Goal: Task Accomplishment & Management: Manage account settings

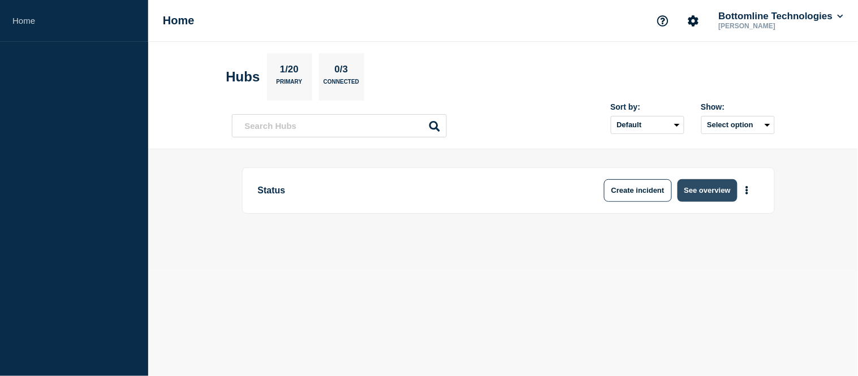
click at [695, 184] on button "See overview" at bounding box center [708, 190] width 60 height 23
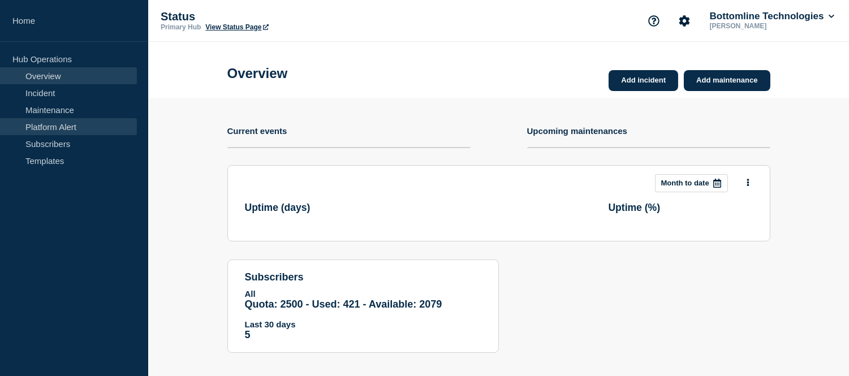
click at [64, 118] on link "Platform Alert" at bounding box center [68, 126] width 137 height 17
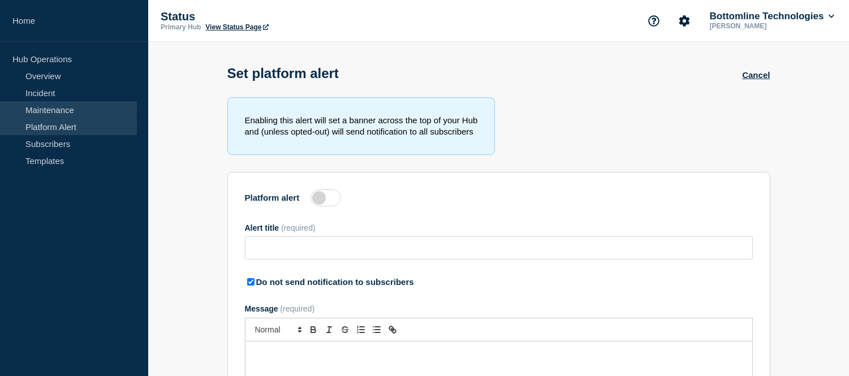
type input "Service Impact Update: (WT-56156) Grafana Dashboard Data Loss and Recovery Effo…"
checkbox input "true"
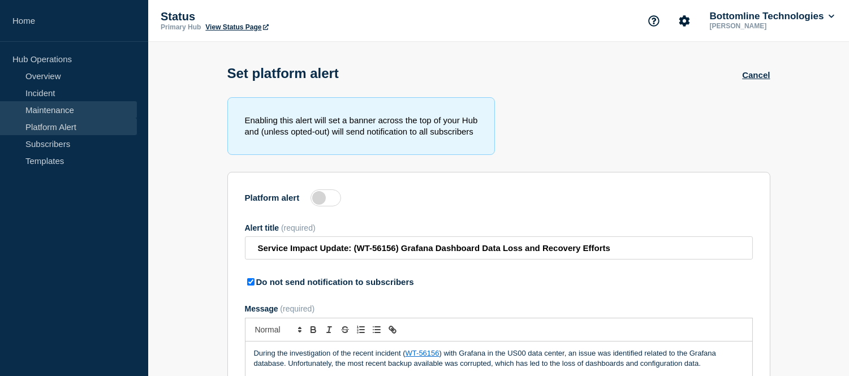
click at [59, 108] on link "Maintenance" at bounding box center [68, 109] width 137 height 17
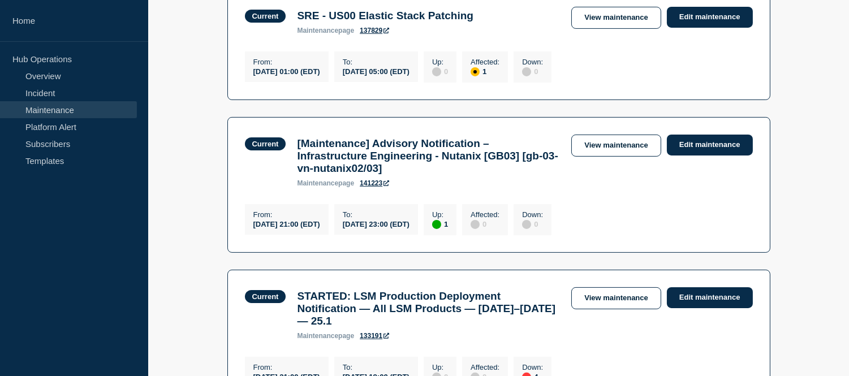
scroll to position [880, 0]
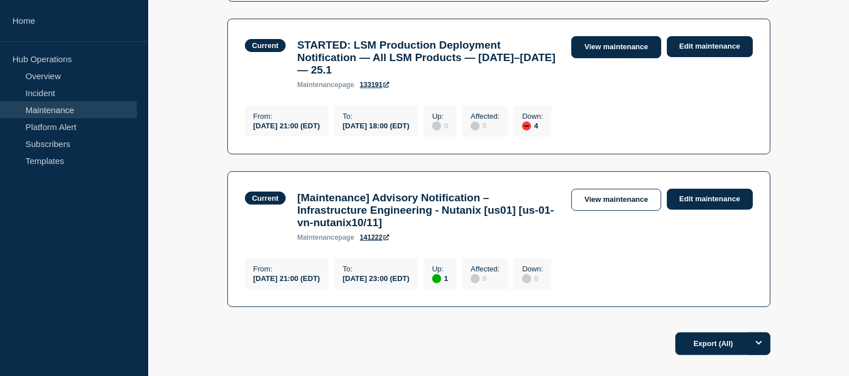
click at [594, 58] on link "View maintenance" at bounding box center [615, 47] width 89 height 22
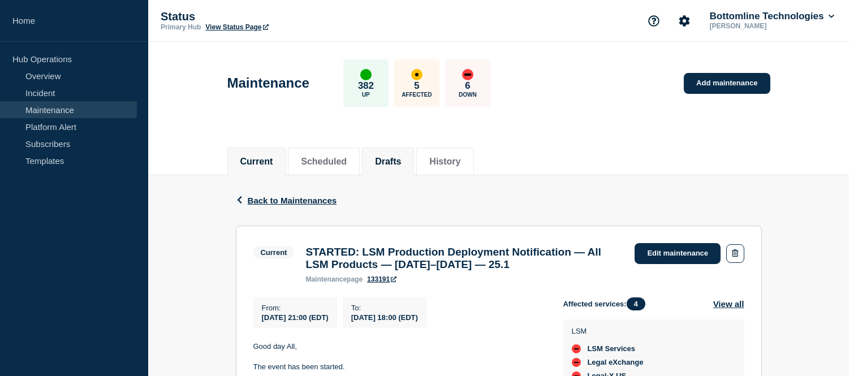
scroll to position [63, 0]
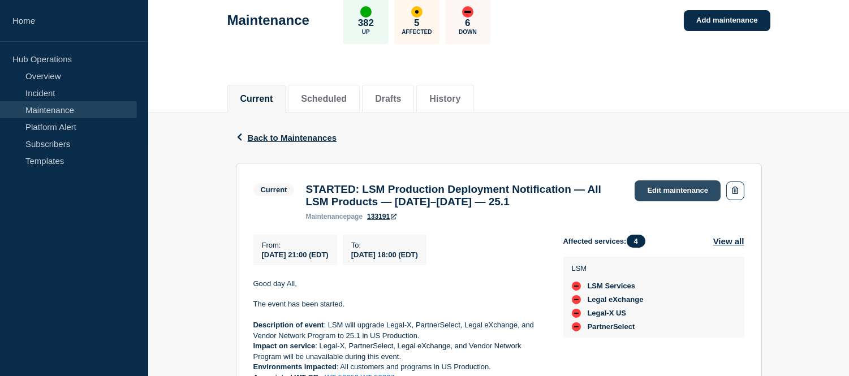
click at [669, 183] on link "Edit maintenance" at bounding box center [678, 190] width 86 height 21
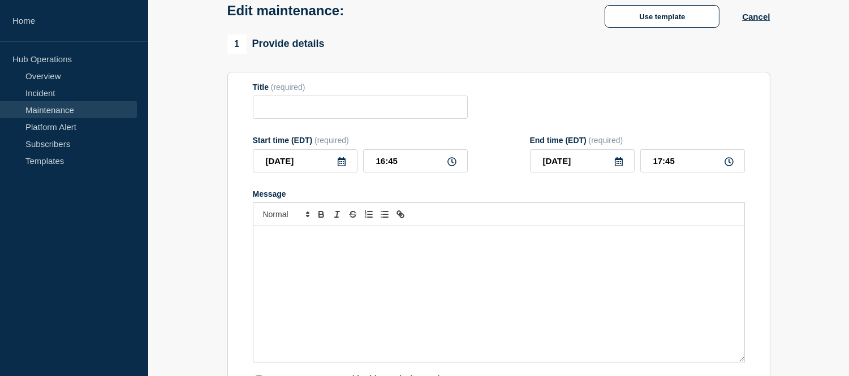
type input "STARTED: LSM Production Deployment Notification — All LSM Products — September …"
type input "2025-09-19"
type input "21:00"
type input "18:00"
checkbox input "true"
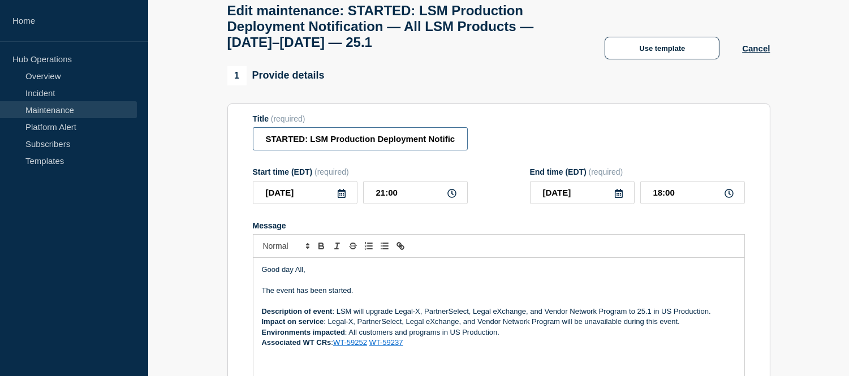
click at [304, 145] on input "STARTED: LSM Production Deployment Notification — All LSM Products — September …" at bounding box center [360, 138] width 215 height 23
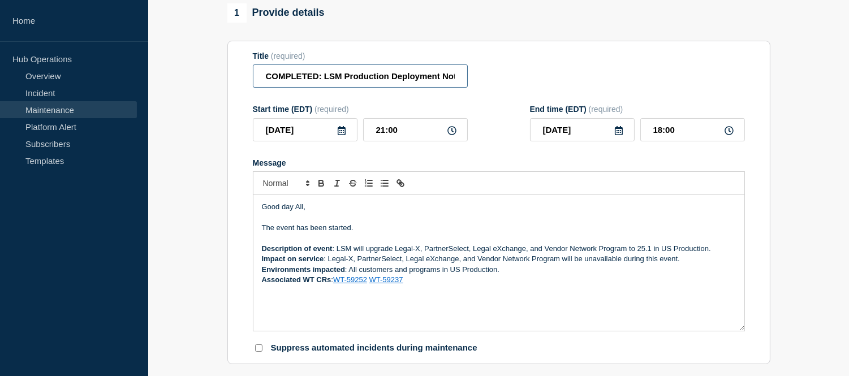
scroll to position [251, 0]
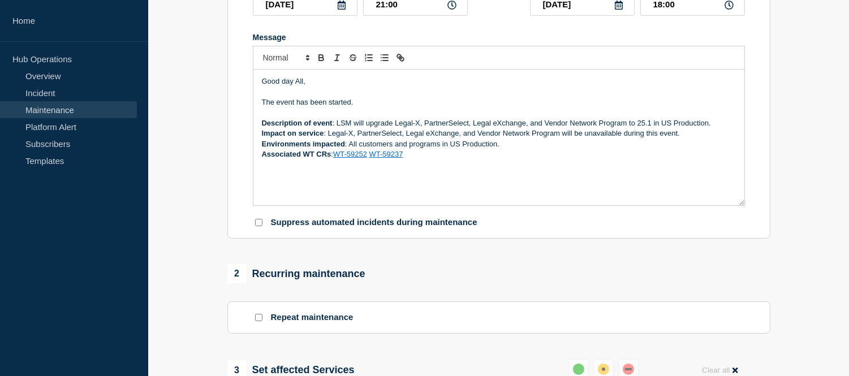
type input "COMPLETED: LSM Production Deployment Notification — All LSM Products — Septembe…"
click at [352, 107] on p "The event has been started." at bounding box center [499, 102] width 474 height 10
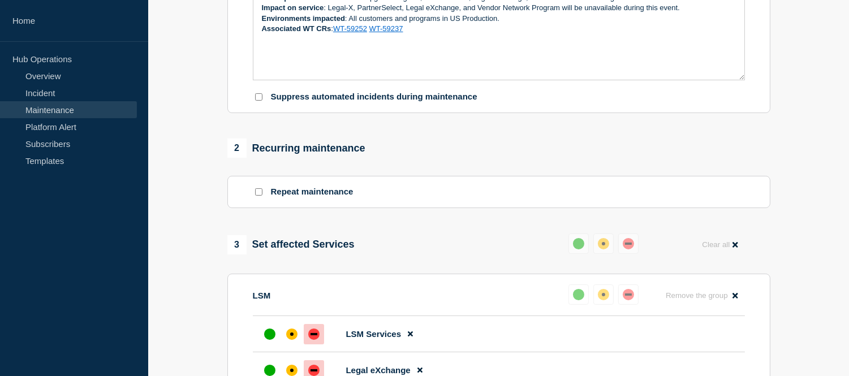
scroll to position [502, 0]
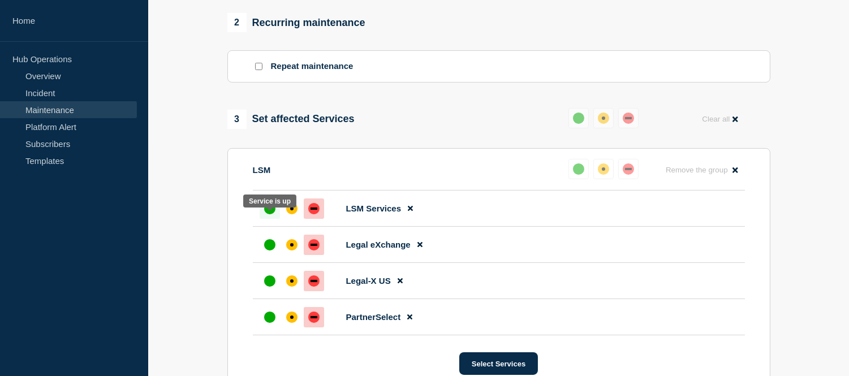
click at [270, 214] on div "up" at bounding box center [269, 208] width 11 height 11
click at [265, 251] on div "up" at bounding box center [269, 244] width 11 height 11
click at [268, 287] on div "up" at bounding box center [269, 280] width 11 height 11
click at [265, 323] on div "up" at bounding box center [269, 317] width 11 height 11
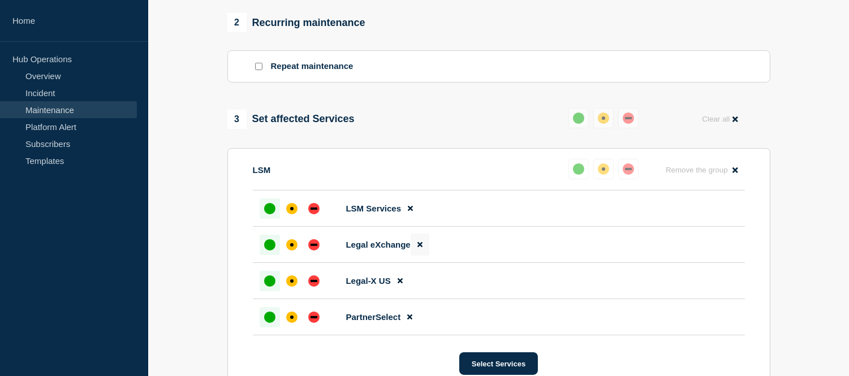
scroll to position [754, 0]
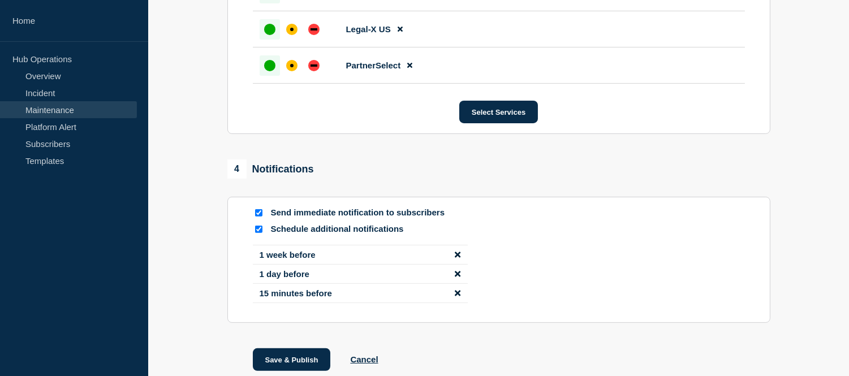
click at [259, 233] on input "Schedule additional notifications" at bounding box center [258, 229] width 7 height 7
checkbox input "false"
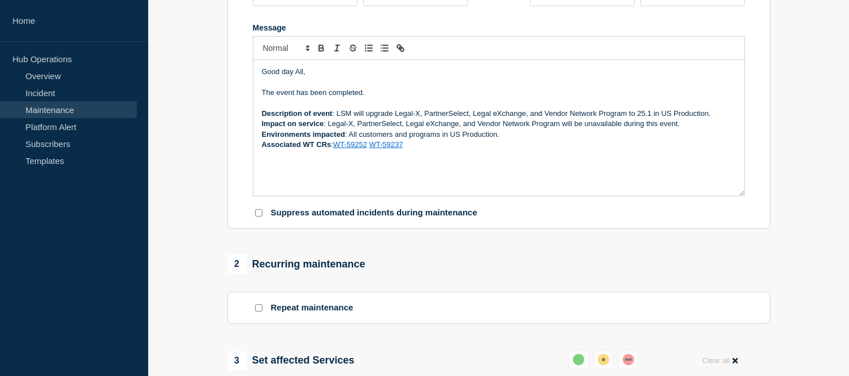
scroll to position [198, 0]
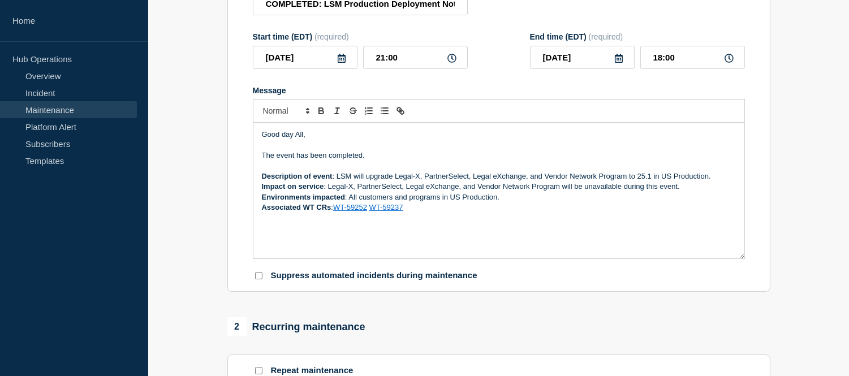
click at [370, 161] on p "The event has been completed." at bounding box center [499, 155] width 474 height 10
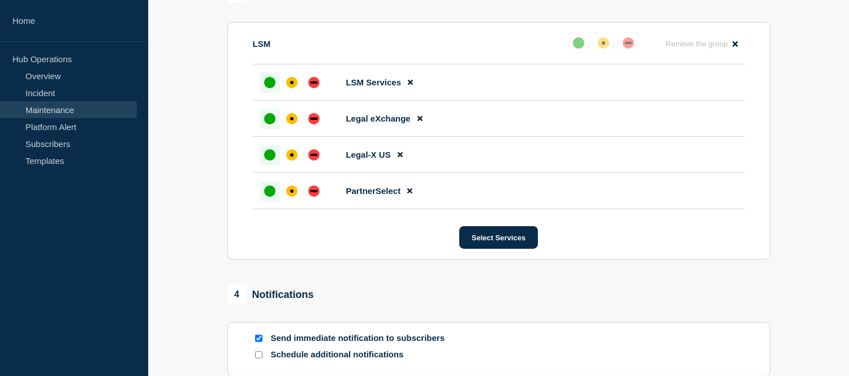
scroll to position [764, 0]
